Goal: Communication & Community: Answer question/provide support

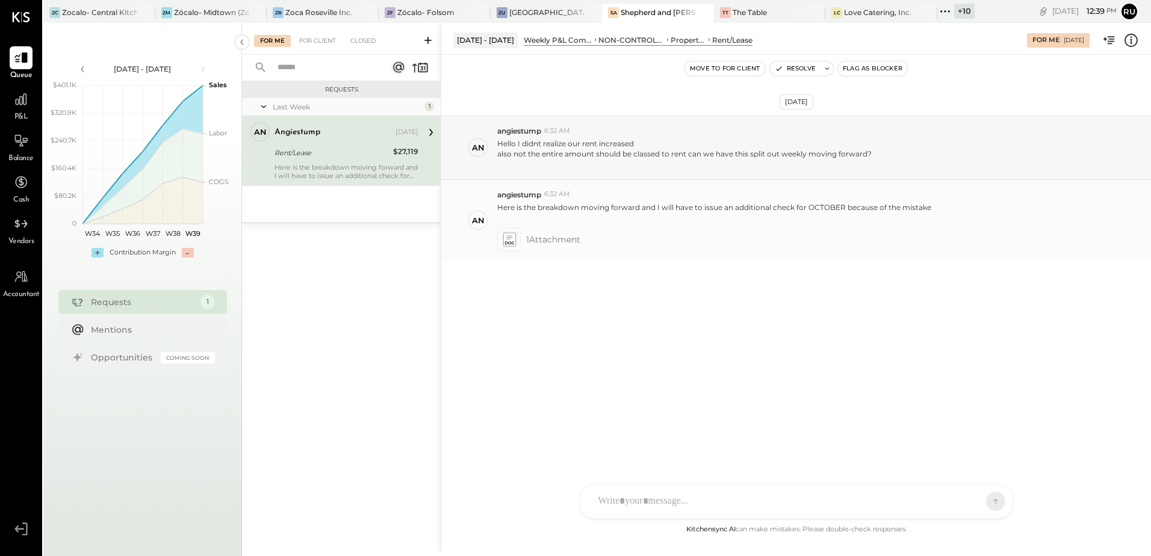
click at [571, 243] on span "1 Attachment" at bounding box center [553, 240] width 54 height 24
click at [590, 202] on p "Here is the breakdown moving forward and I will have to issue an additional che…" at bounding box center [714, 212] width 434 height 20
click at [583, 208] on div "Here is the breakdown moving forward and I will have to issue an additional che…" at bounding box center [819, 211] width 644 height 23
click at [689, 497] on div "RS [PERSON_NAME] UM [PERSON_NAME] [PERSON_NAME].[PERSON_NAME] A angiestump AR […" at bounding box center [796, 501] width 433 height 35
click at [627, 447] on div at bounding box center [796, 450] width 408 height 48
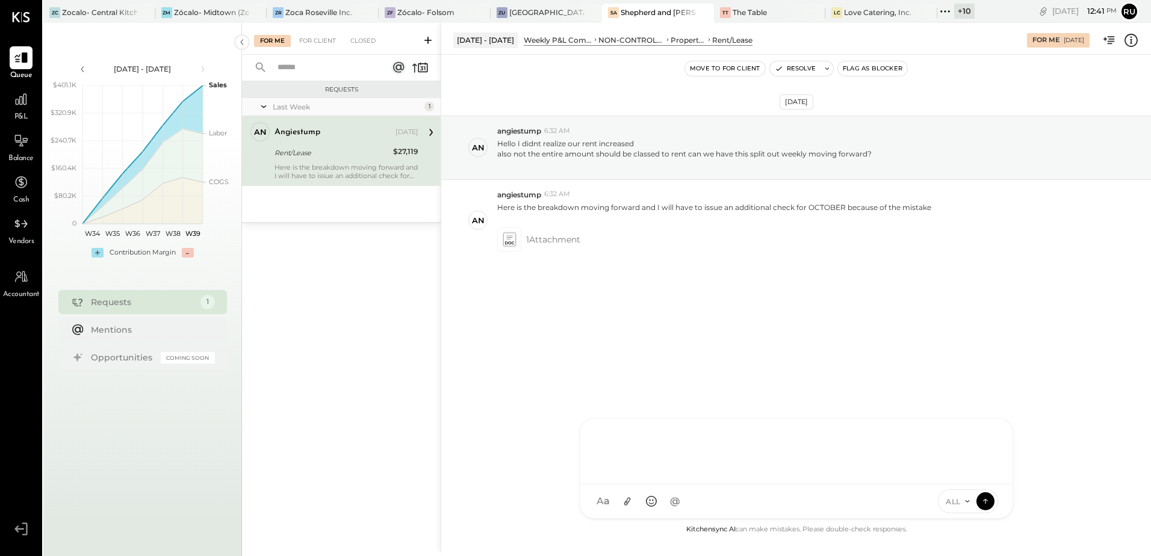
click at [692, 429] on div at bounding box center [796, 450] width 408 height 48
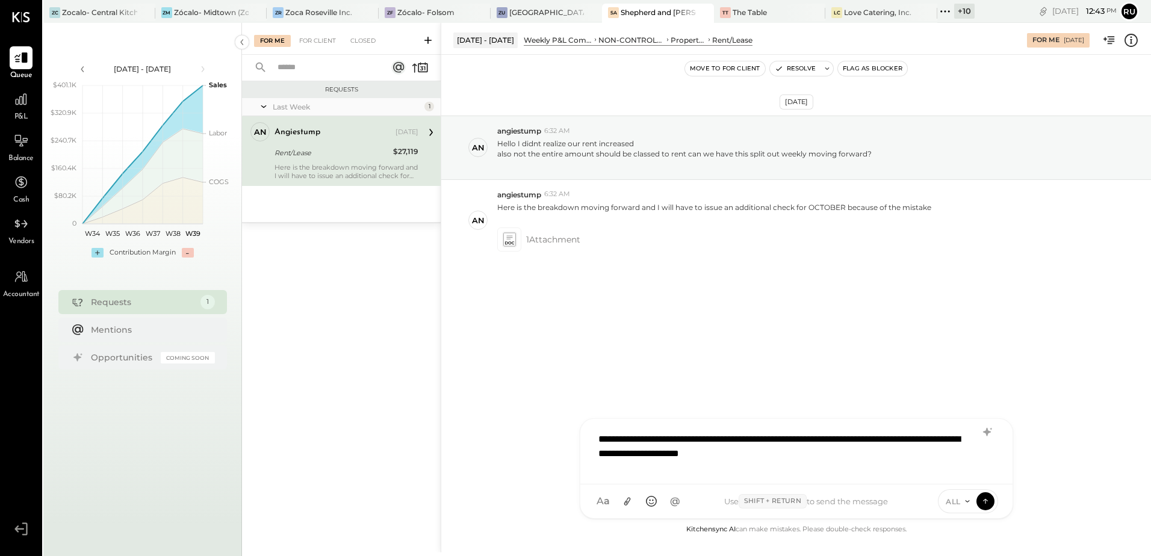
click at [832, 448] on div "**********" at bounding box center [796, 450] width 408 height 48
click at [834, 456] on div "**********" at bounding box center [796, 450] width 408 height 48
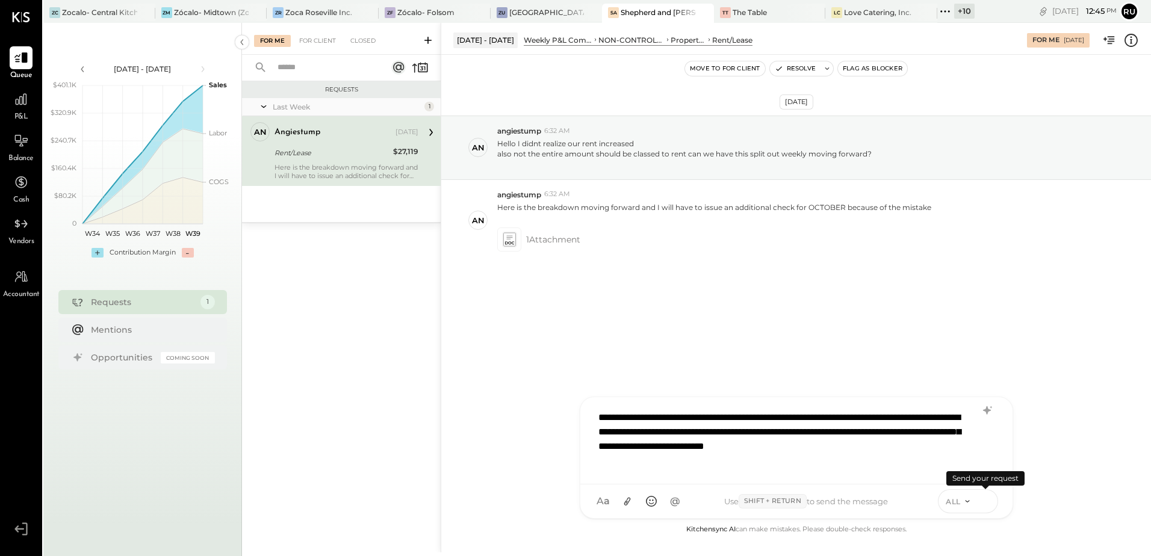
click at [990, 506] on icon at bounding box center [985, 501] width 11 height 12
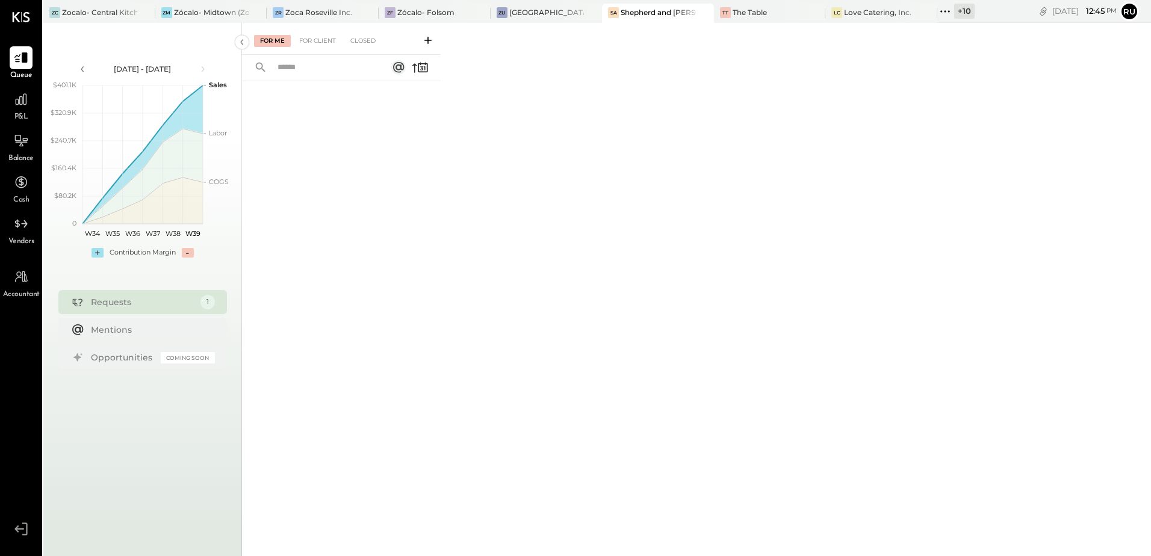
click at [142, 297] on div "Requests" at bounding box center [143, 302] width 104 height 12
click at [339, 24] on div "For Me For Client Closed" at bounding box center [341, 39] width 199 height 32
click at [325, 37] on div "For Client" at bounding box center [317, 41] width 49 height 12
click at [339, 163] on div at bounding box center [341, 302] width 199 height 442
click at [329, 157] on div at bounding box center [341, 302] width 199 height 442
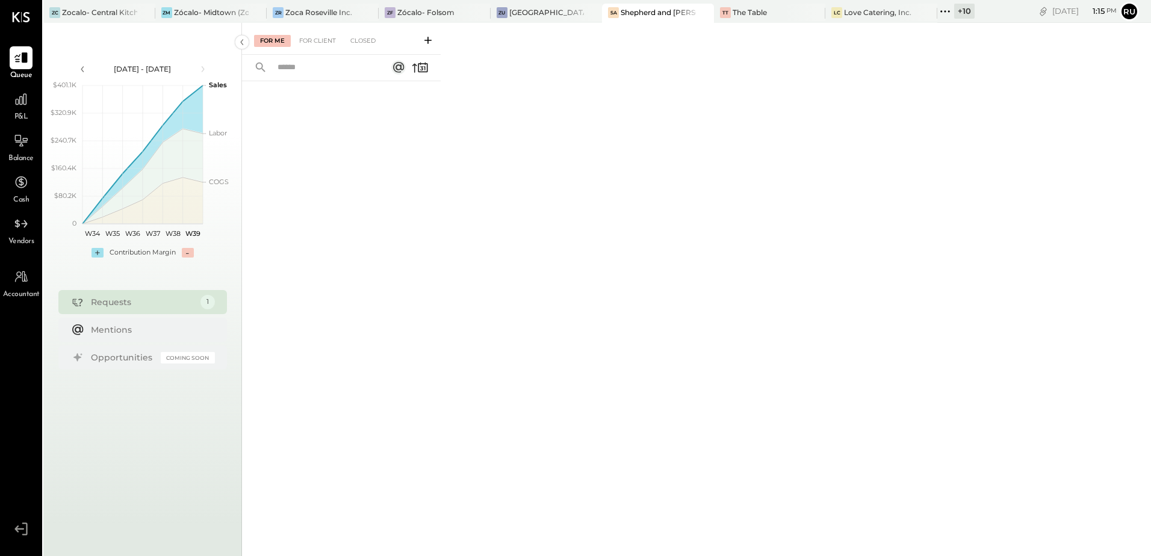
click at [329, 158] on div at bounding box center [341, 302] width 199 height 442
